Goal: Task Accomplishment & Management: Complete application form

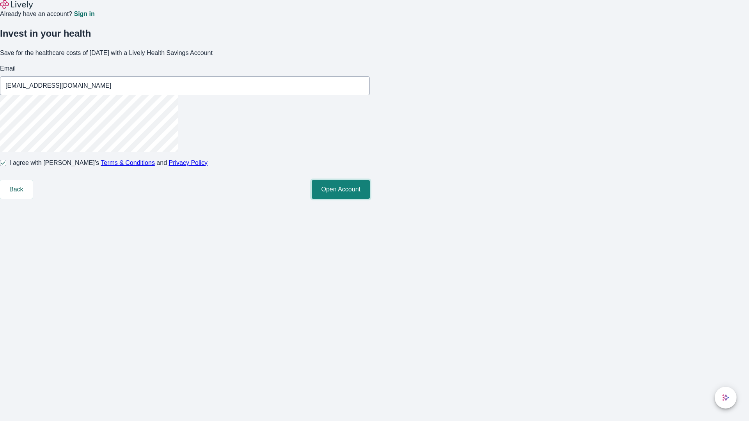
click at [370, 199] on button "Open Account" at bounding box center [341, 189] width 58 height 19
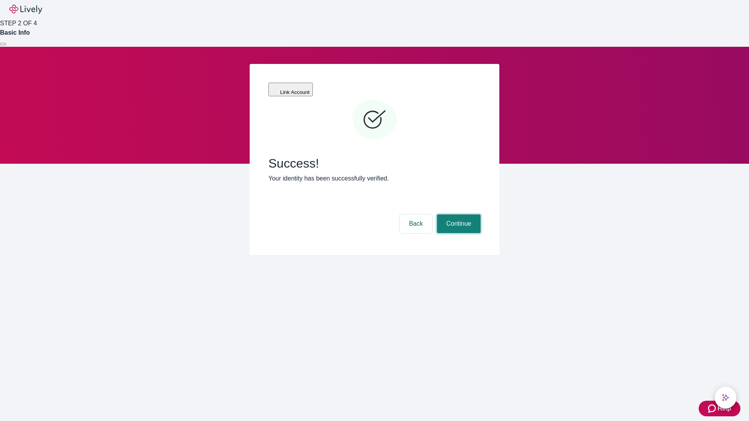
click at [458, 215] on button "Continue" at bounding box center [459, 224] width 44 height 19
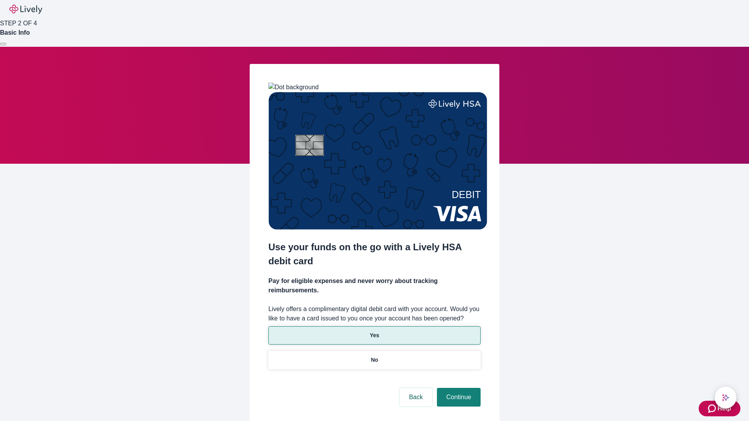
click at [374, 332] on p "Yes" at bounding box center [374, 336] width 9 height 8
click at [458, 388] on button "Continue" at bounding box center [459, 397] width 44 height 19
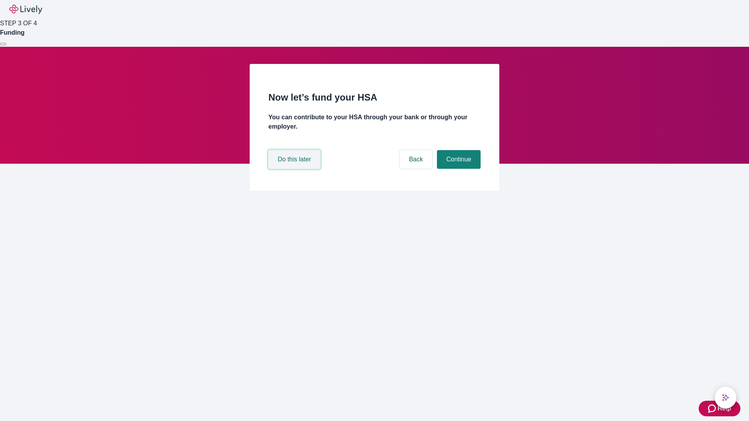
click at [295, 169] on button "Do this later" at bounding box center [294, 159] width 52 height 19
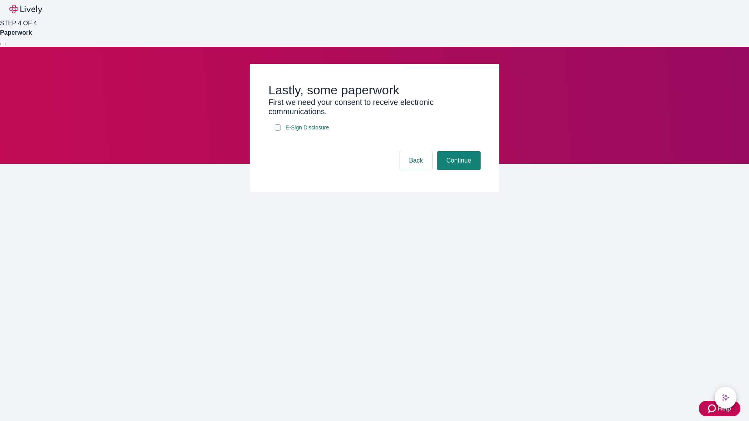
click at [278, 131] on input "E-Sign Disclosure" at bounding box center [278, 127] width 6 height 6
checkbox input "true"
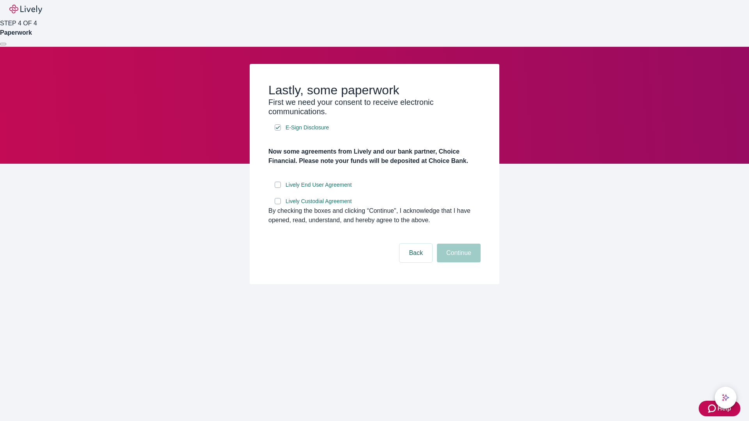
click at [278, 188] on input "Lively End User Agreement" at bounding box center [278, 185] width 6 height 6
checkbox input "true"
click at [278, 204] on input "Lively Custodial Agreement" at bounding box center [278, 201] width 6 height 6
checkbox input "true"
click at [458, 263] on button "Continue" at bounding box center [459, 253] width 44 height 19
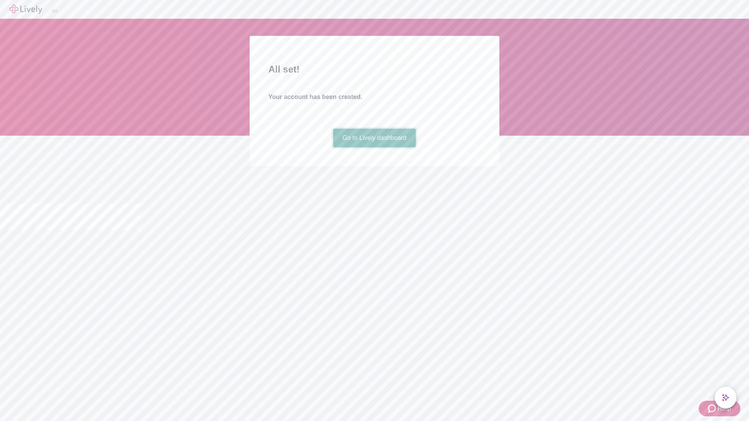
click at [374, 147] on link "Go to Lively dashboard" at bounding box center [374, 138] width 83 height 19
